Goal: Use online tool/utility: Utilize a website feature to perform a specific function

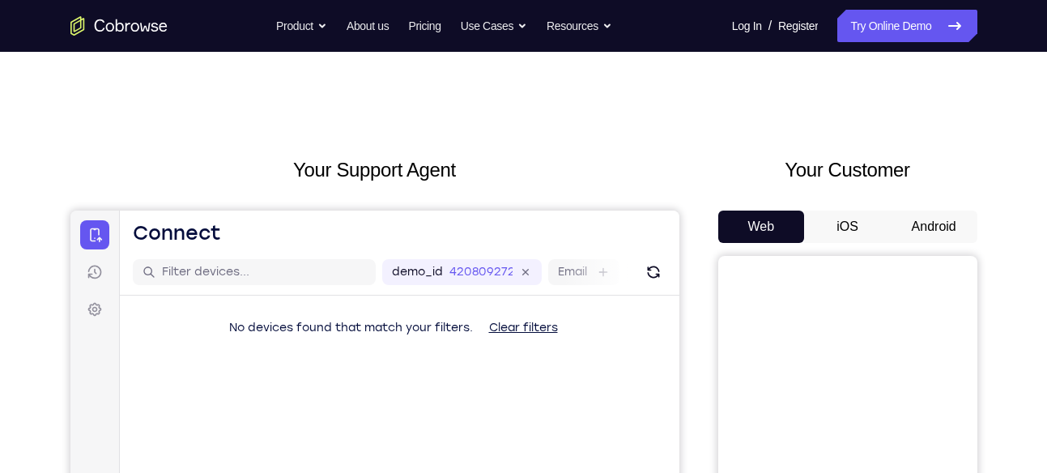
click at [912, 219] on button "Android" at bounding box center [934, 227] width 87 height 32
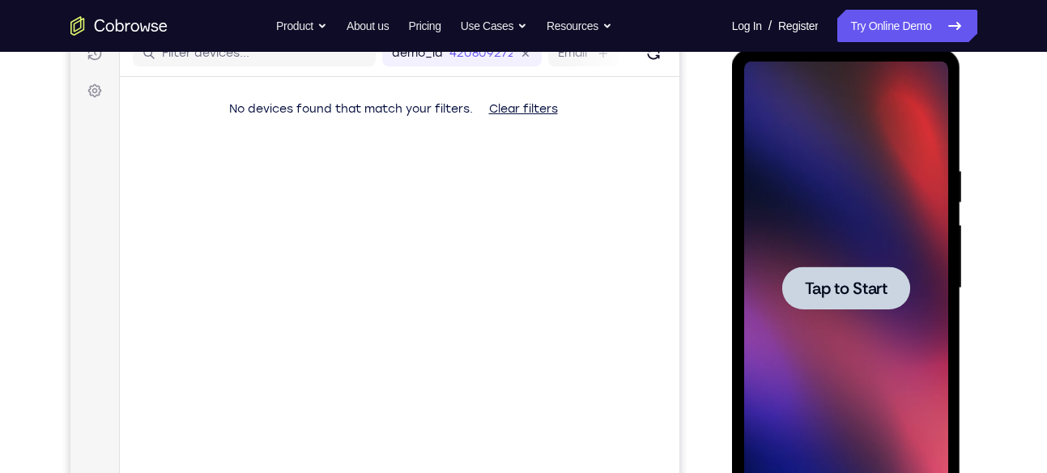
click at [842, 280] on span "Tap to Start" at bounding box center [846, 288] width 83 height 16
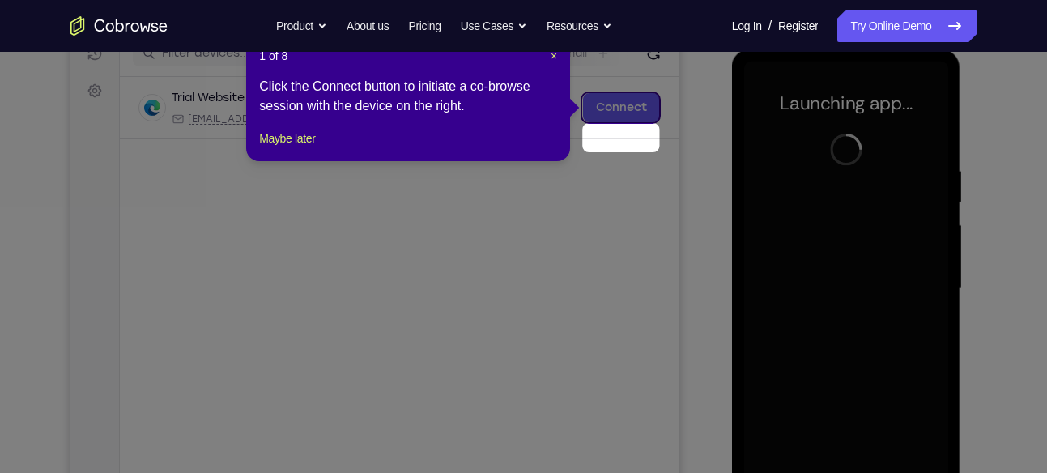
scroll to position [177, 0]
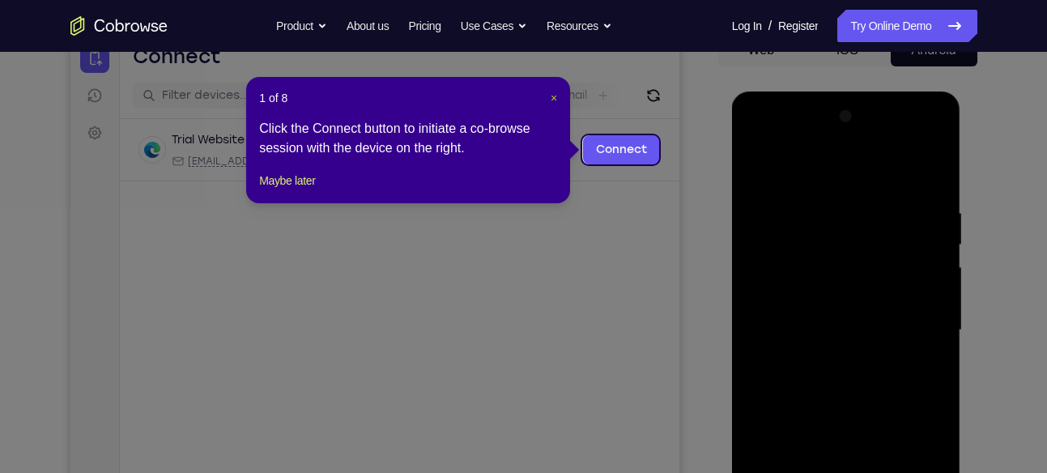
click at [553, 99] on span "×" at bounding box center [554, 98] width 6 height 13
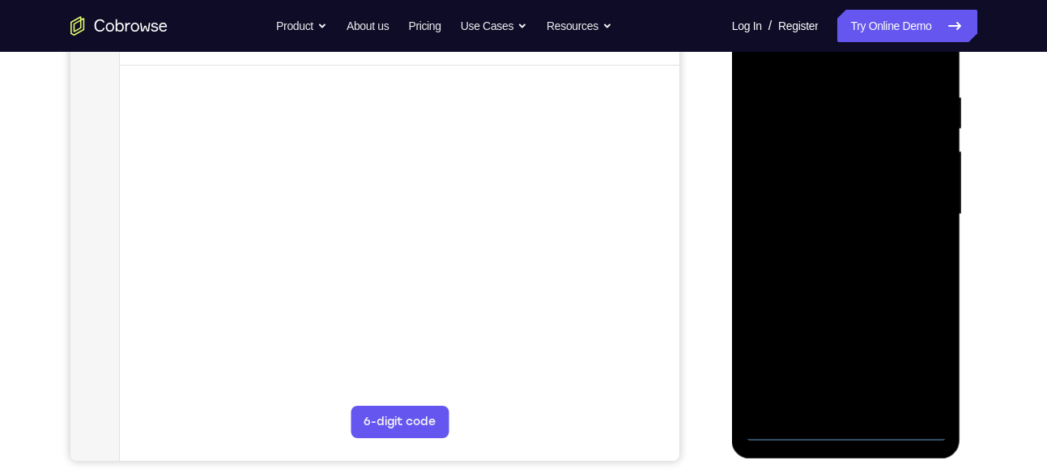
scroll to position [324, 0]
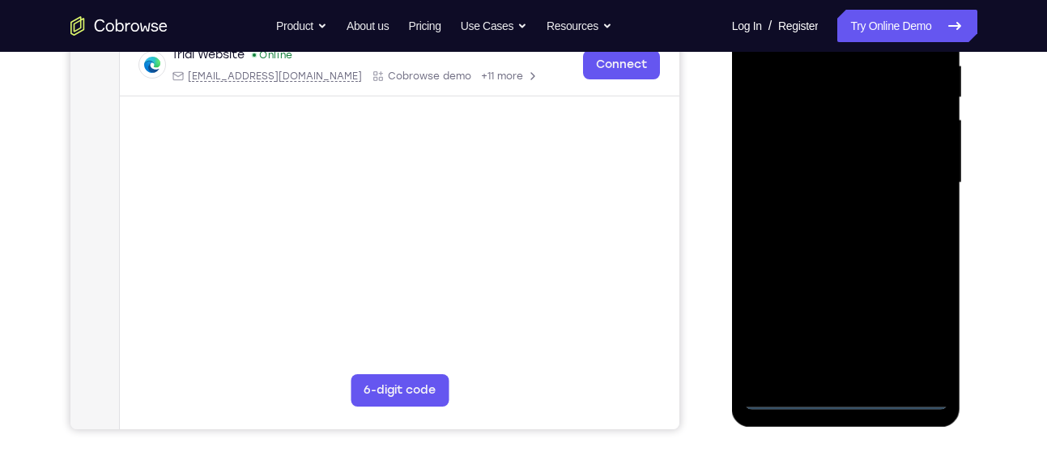
click at [841, 394] on div at bounding box center [846, 182] width 204 height 453
click at [913, 337] on div at bounding box center [846, 182] width 204 height 453
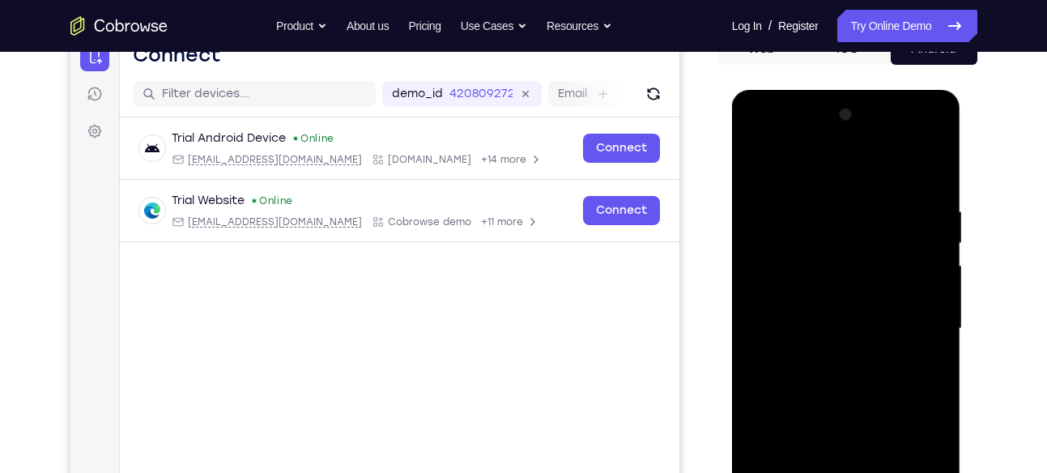
scroll to position [172, 0]
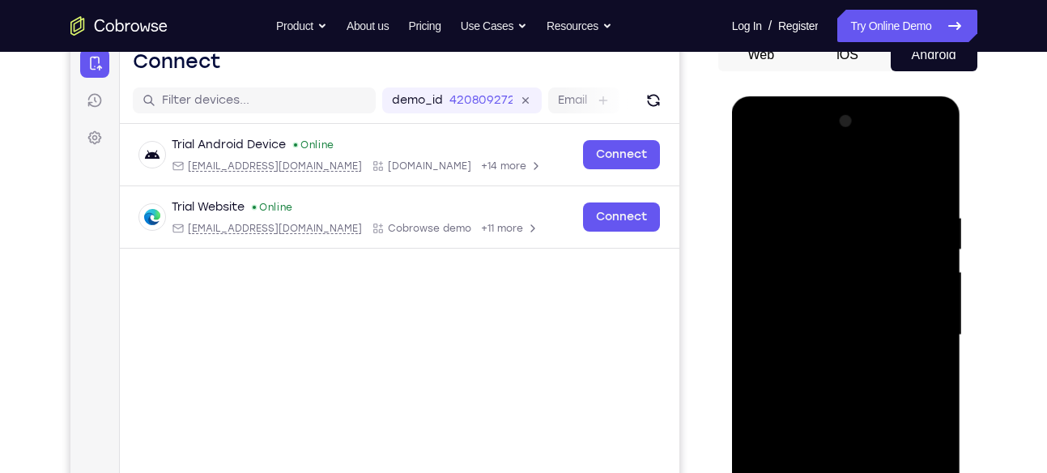
click at [843, 175] on div at bounding box center [846, 335] width 204 height 453
click at [911, 323] on div at bounding box center [846, 335] width 204 height 453
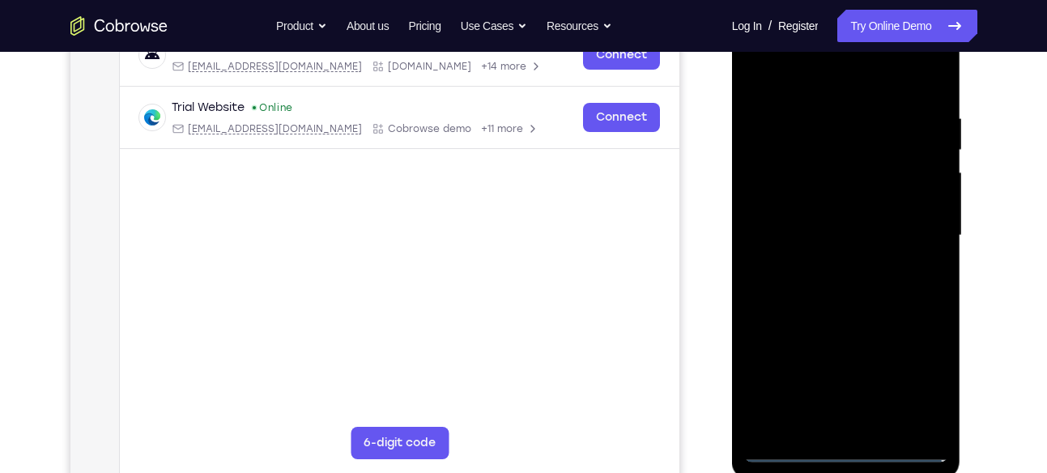
scroll to position [275, 0]
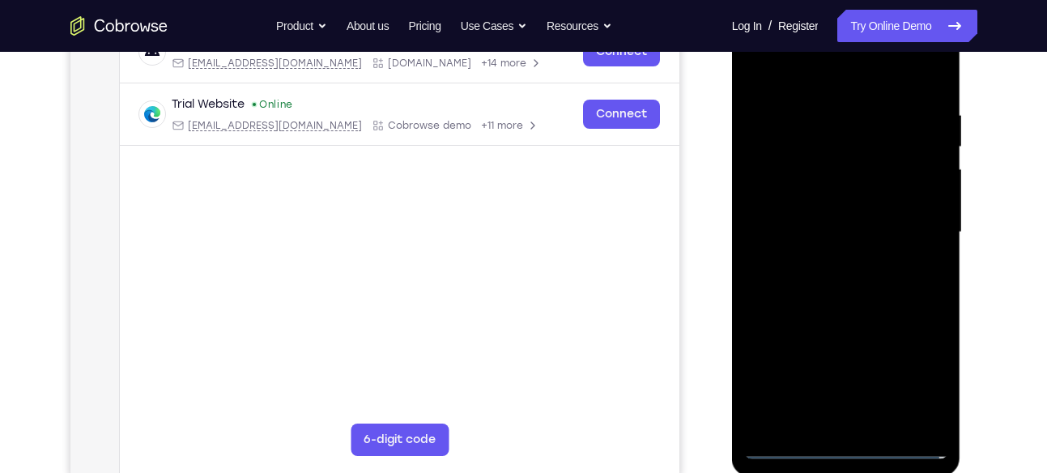
click at [829, 260] on div at bounding box center [846, 232] width 204 height 453
click at [831, 207] on div at bounding box center [846, 232] width 204 height 453
click at [827, 228] on div at bounding box center [846, 232] width 204 height 453
click at [826, 279] on div at bounding box center [846, 232] width 204 height 453
click at [826, 278] on div at bounding box center [846, 232] width 204 height 453
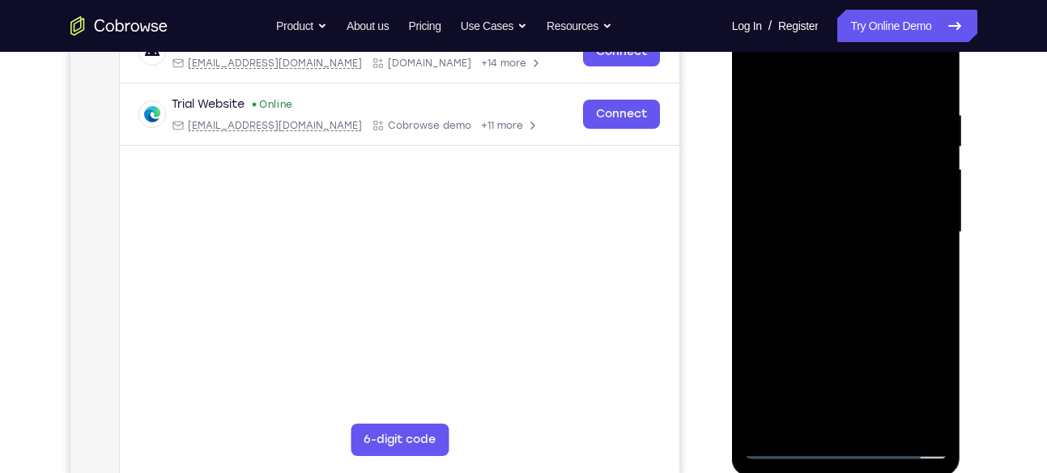
click at [826, 278] on div at bounding box center [846, 232] width 204 height 453
click at [845, 304] on div at bounding box center [846, 232] width 204 height 453
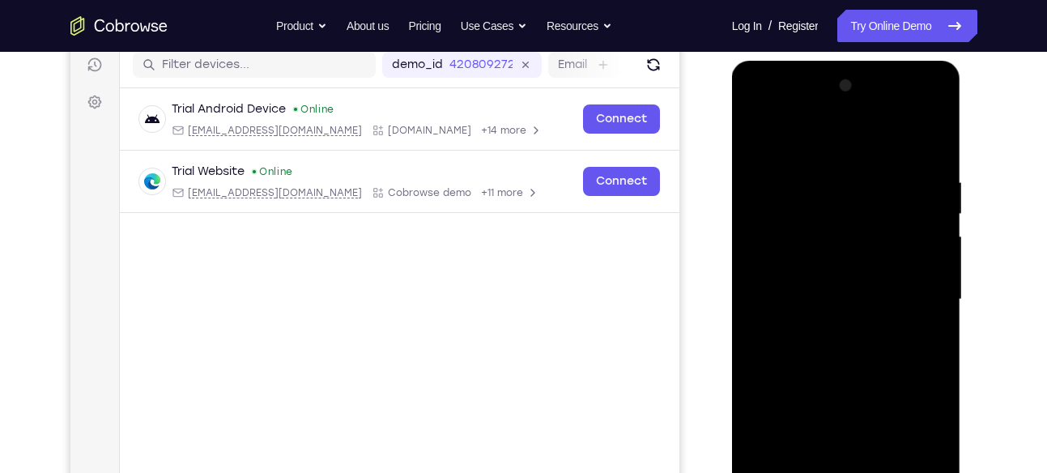
scroll to position [202, 0]
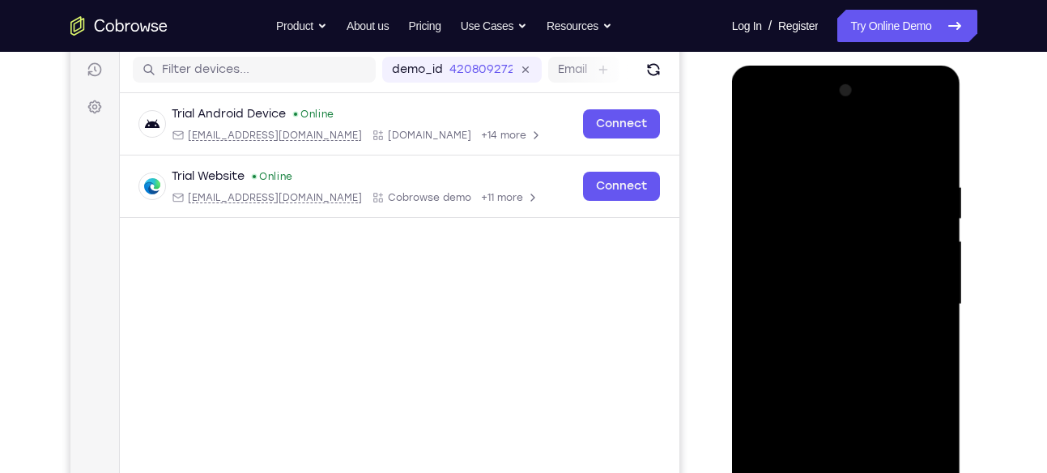
click at [935, 141] on div at bounding box center [846, 304] width 204 height 453
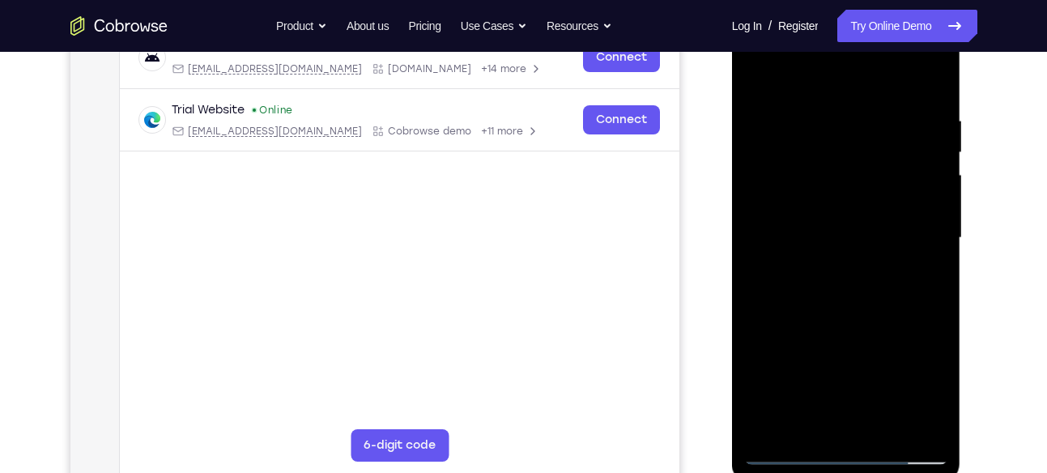
scroll to position [270, 0]
click at [907, 243] on div at bounding box center [846, 237] width 204 height 453
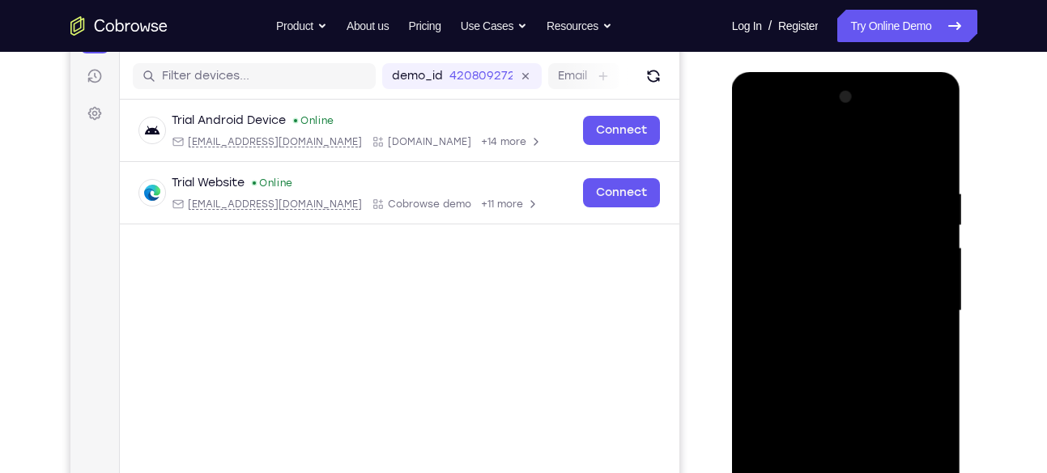
scroll to position [195, 0]
click at [761, 147] on div at bounding box center [846, 311] width 204 height 453
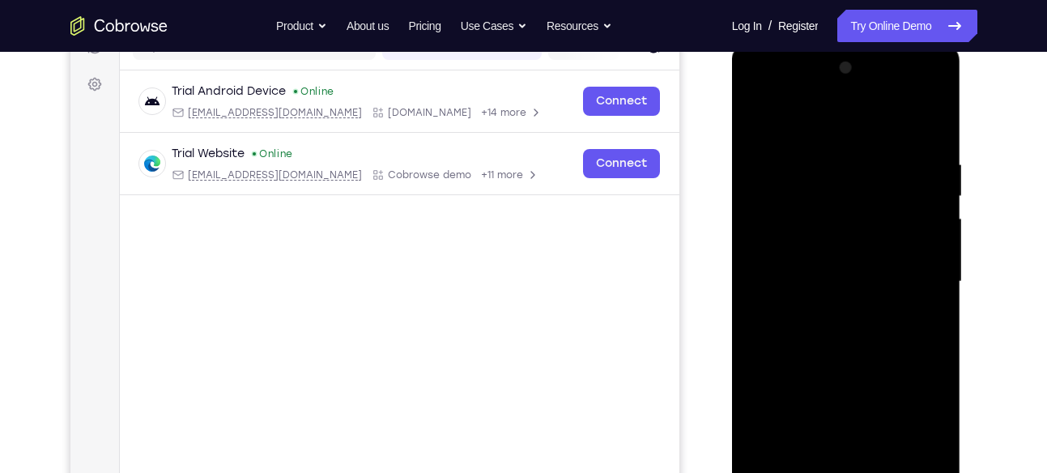
scroll to position [226, 0]
click at [880, 146] on div at bounding box center [846, 280] width 204 height 453
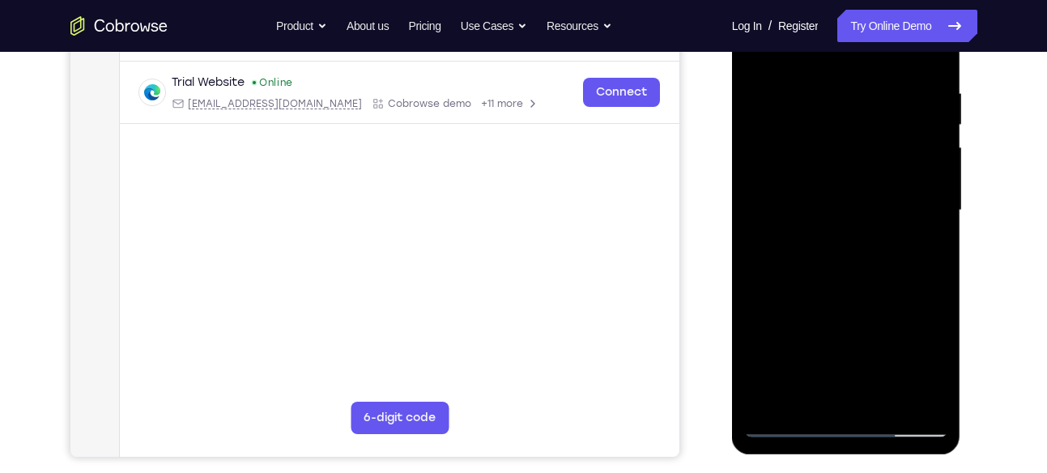
scroll to position [223, 0]
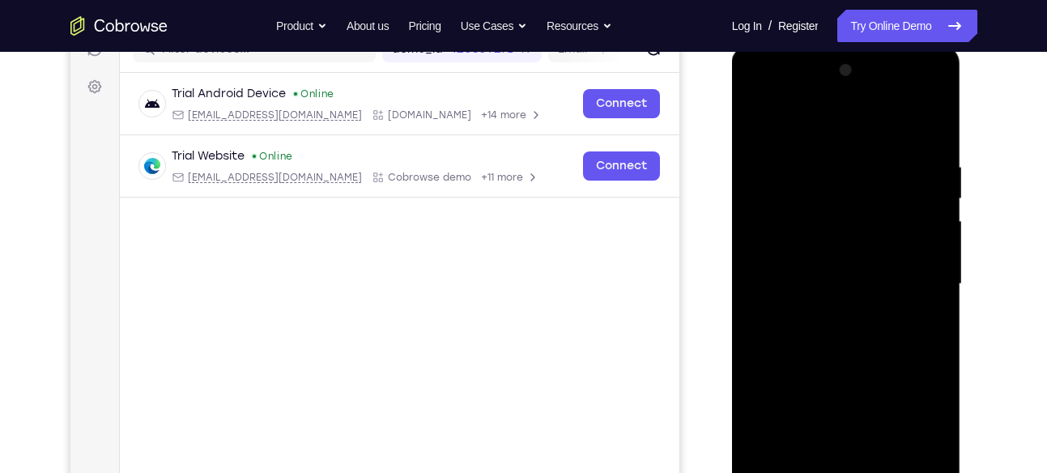
click at [934, 123] on div at bounding box center [846, 283] width 204 height 453
click at [836, 150] on div at bounding box center [846, 283] width 204 height 453
click at [925, 128] on div at bounding box center [846, 283] width 204 height 453
drag, startPoint x: 101, startPoint y: 58, endPoint x: 703, endPoint y: 165, distance: 611.1
click at [703, 165] on div "Your Support Agent Your Customer Web iOS Android" at bounding box center [523, 232] width 907 height 598
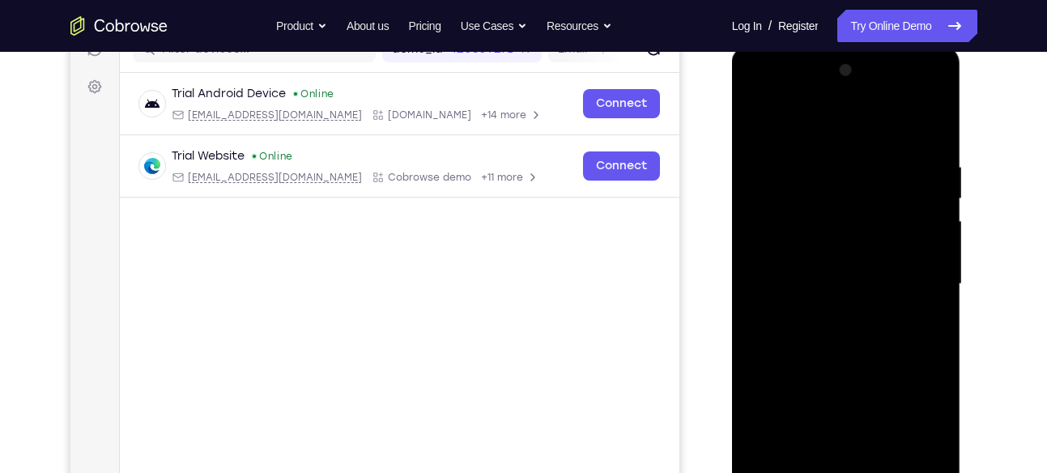
drag, startPoint x: 887, startPoint y: 153, endPoint x: 821, endPoint y: 124, distance: 72.5
drag, startPoint x: 821, startPoint y: 124, endPoint x: 796, endPoint y: 208, distance: 87.9
click at [796, 208] on div at bounding box center [846, 283] width 204 height 453
click at [773, 162] on div at bounding box center [846, 283] width 204 height 453
click at [753, 125] on div at bounding box center [846, 283] width 204 height 453
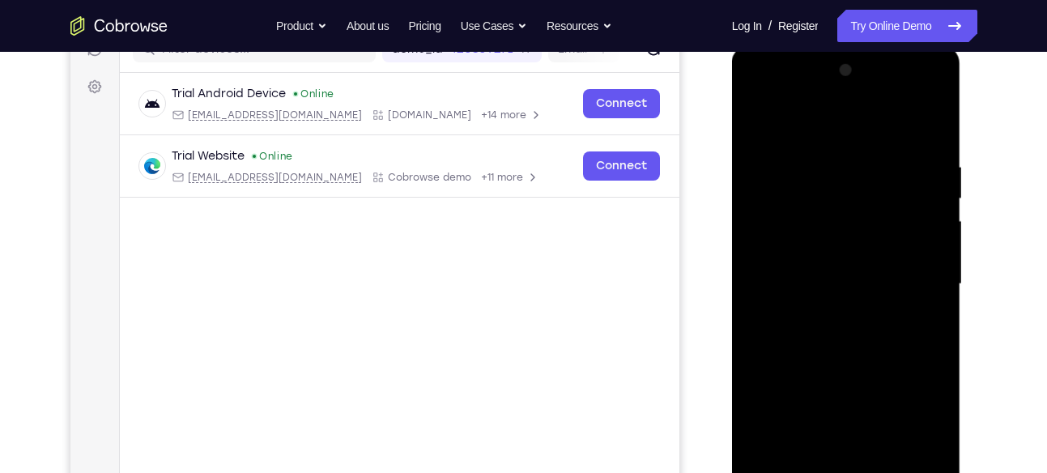
click at [824, 157] on div at bounding box center [846, 283] width 204 height 453
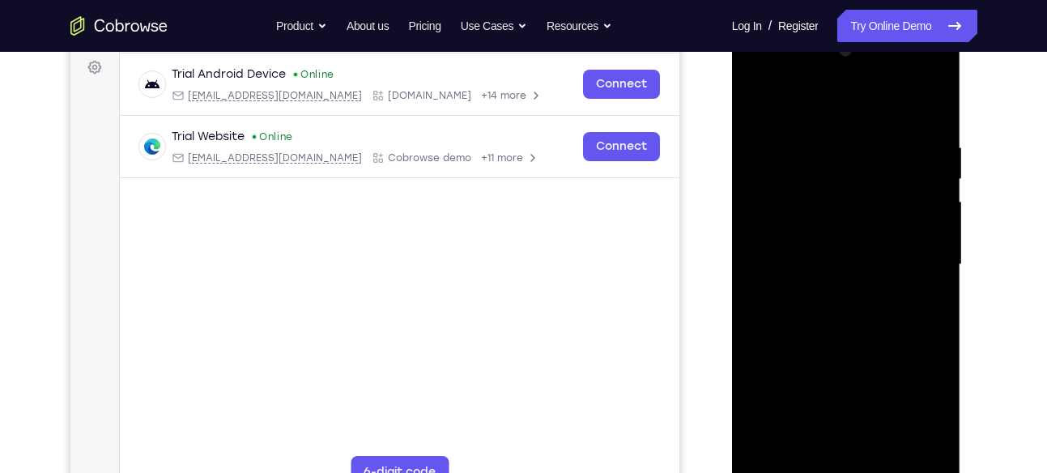
scroll to position [239, 0]
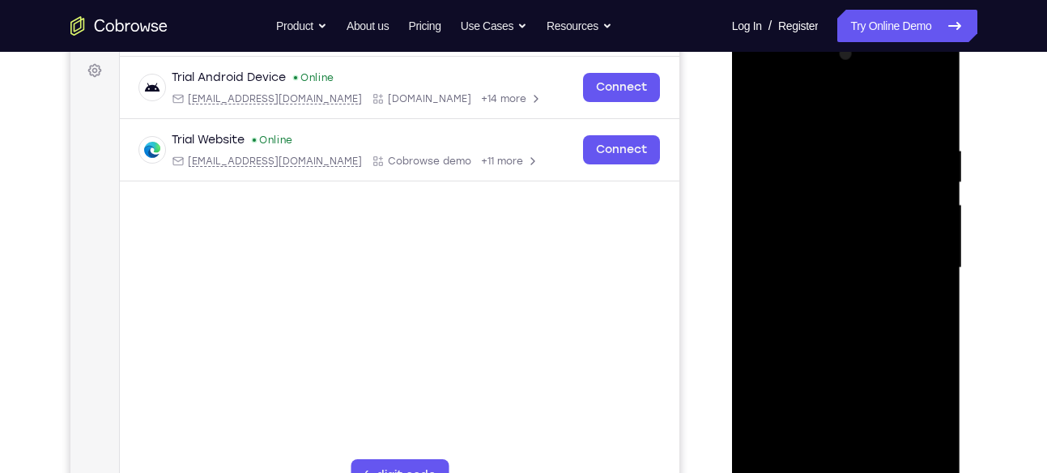
click at [931, 113] on div at bounding box center [846, 267] width 204 height 453
click at [929, 109] on div at bounding box center [846, 267] width 204 height 453
click at [845, 170] on div at bounding box center [846, 267] width 204 height 453
click at [847, 184] on div at bounding box center [846, 267] width 204 height 453
click at [942, 217] on div at bounding box center [846, 267] width 204 height 453
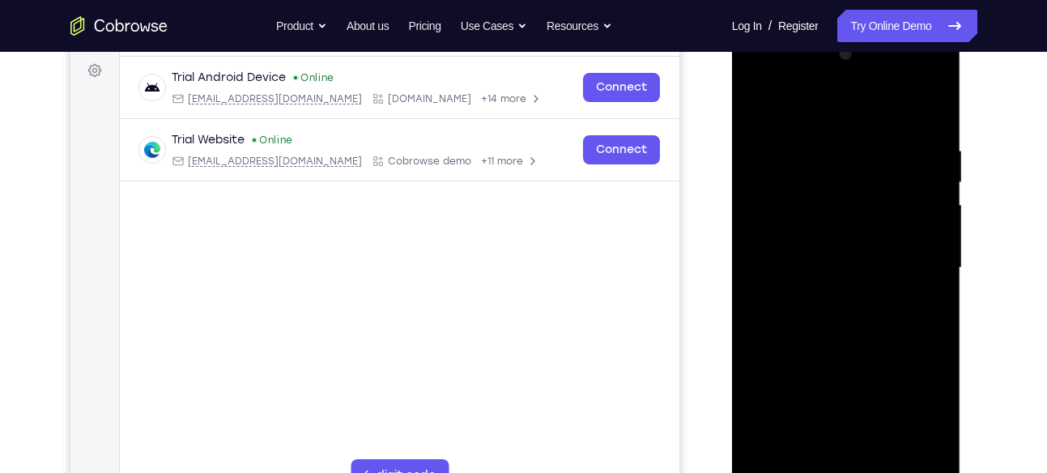
click at [942, 217] on div at bounding box center [846, 267] width 204 height 453
click at [939, 221] on div at bounding box center [846, 267] width 204 height 453
click at [913, 238] on div at bounding box center [846, 267] width 204 height 453
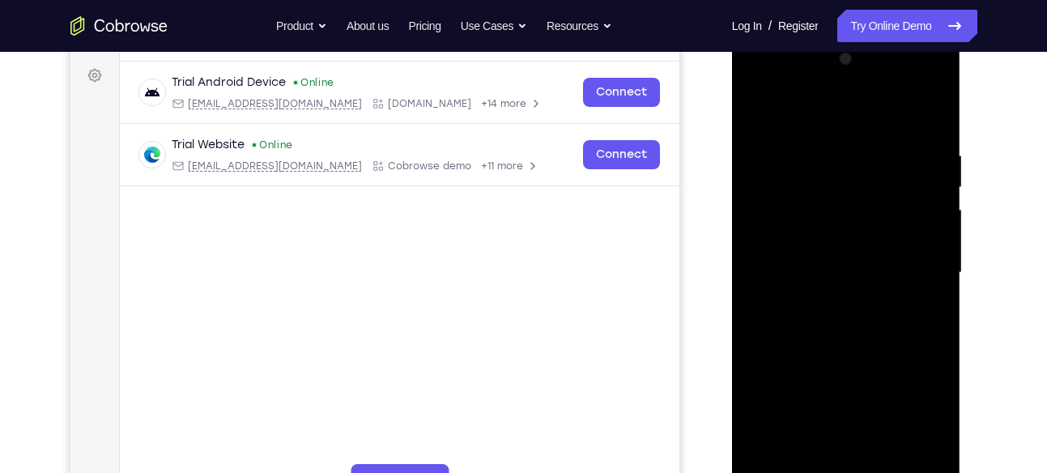
scroll to position [237, 0]
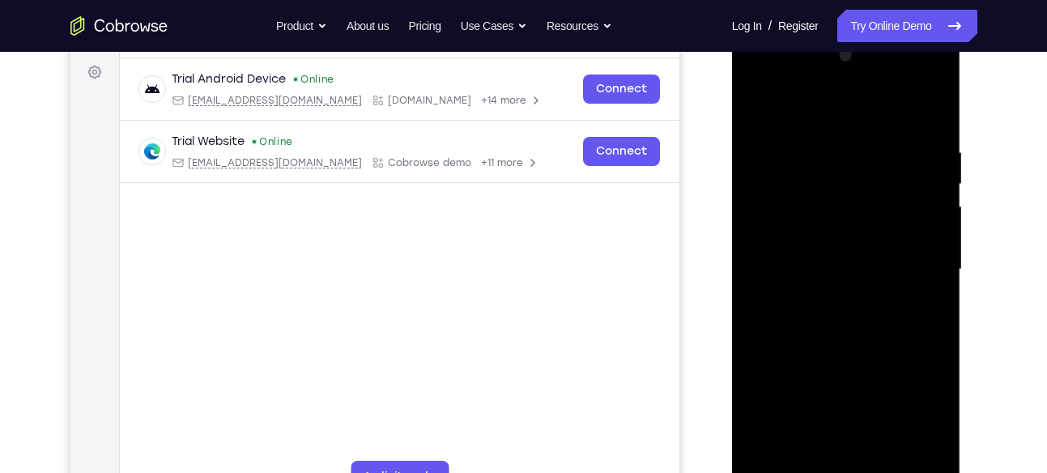
click at [932, 252] on div at bounding box center [846, 269] width 204 height 453
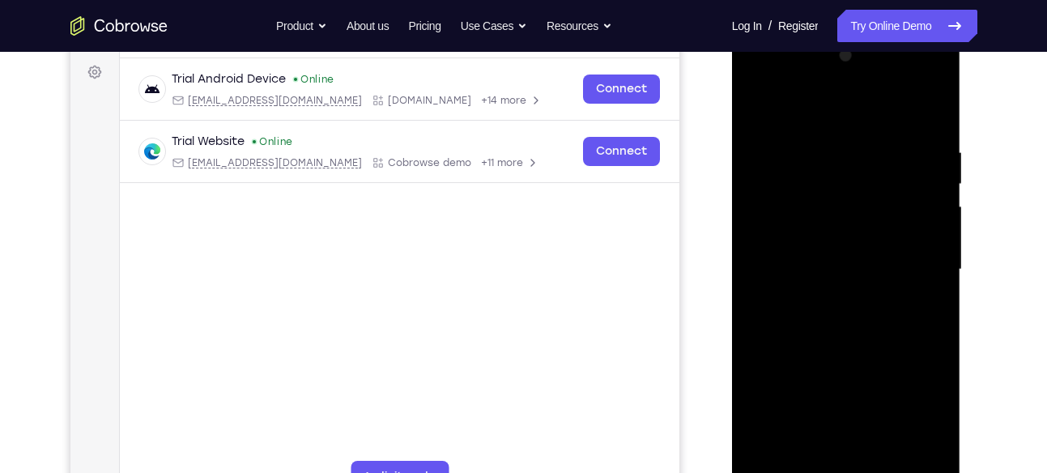
click at [935, 227] on div at bounding box center [846, 269] width 204 height 453
click at [938, 228] on div at bounding box center [846, 269] width 204 height 453
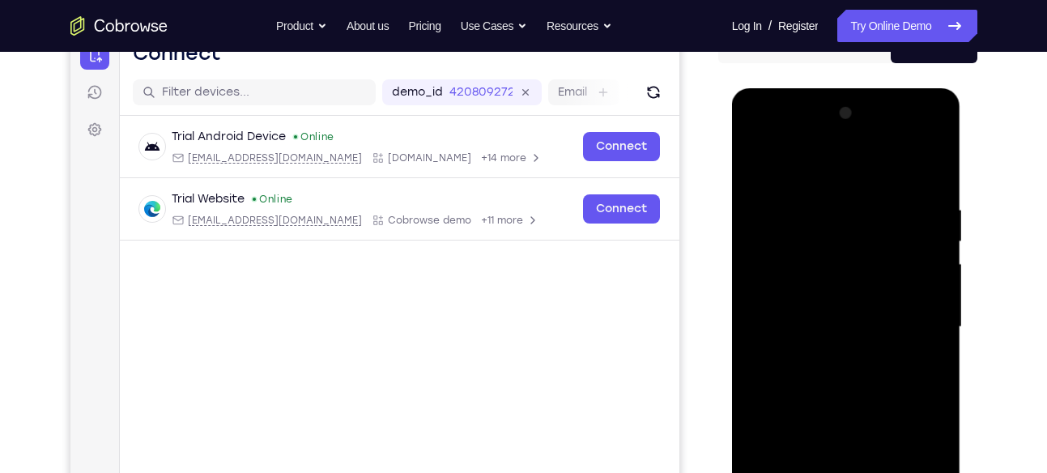
scroll to position [177, 0]
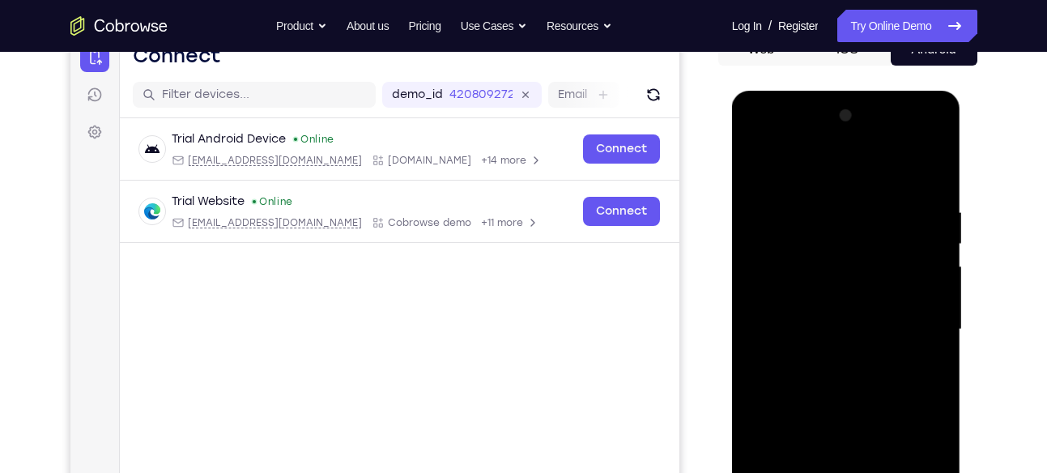
click at [836, 296] on div at bounding box center [846, 329] width 204 height 453
click at [756, 193] on div at bounding box center [846, 329] width 204 height 453
click at [786, 189] on div at bounding box center [846, 329] width 204 height 453
click at [796, 188] on div at bounding box center [846, 329] width 204 height 453
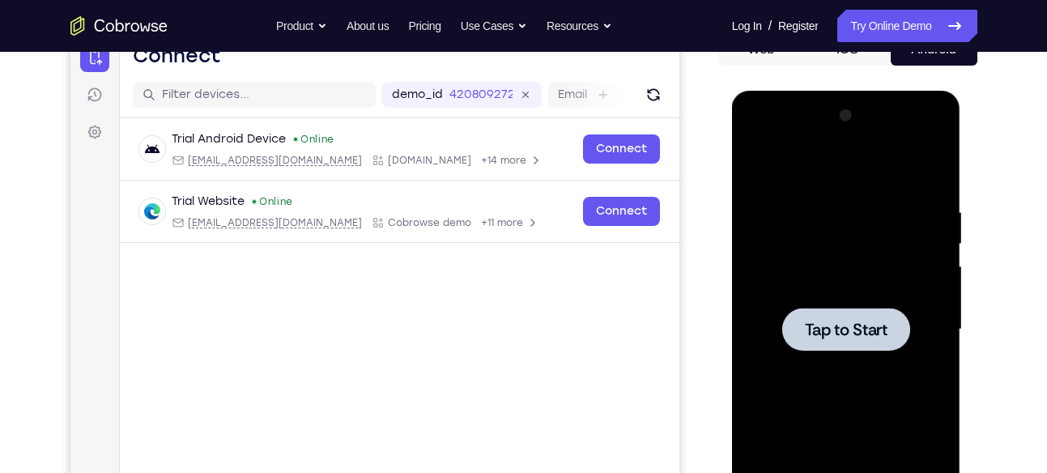
scroll to position [467, 0]
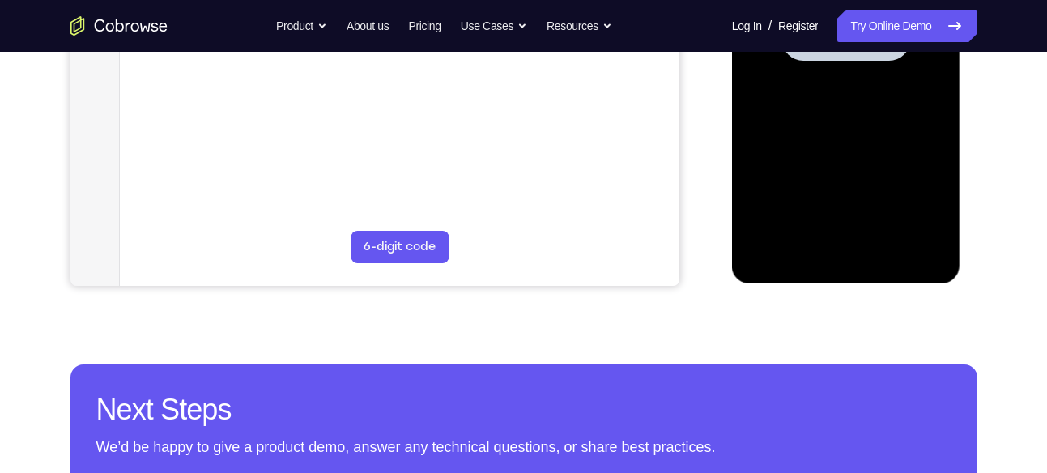
click at [677, 228] on main "demo_id 4208092725 4208092725 Email User ID Device ID Device name 6-digit code …" at bounding box center [399, 53] width 560 height 543
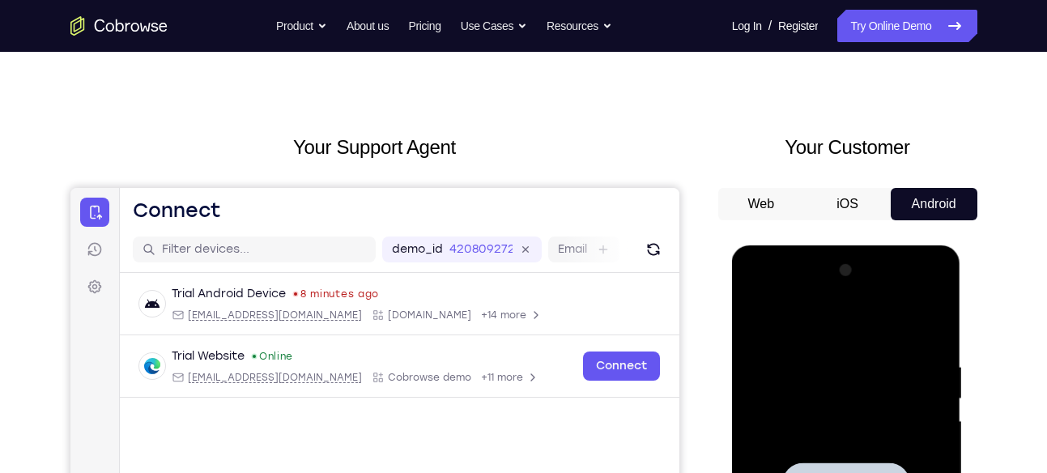
scroll to position [0, 0]
